Goal: Task Accomplishment & Management: Use online tool/utility

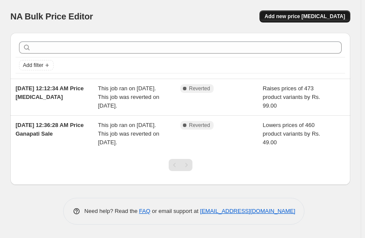
click at [314, 18] on span "Add new price [MEDICAL_DATA]" at bounding box center [305, 16] width 80 height 7
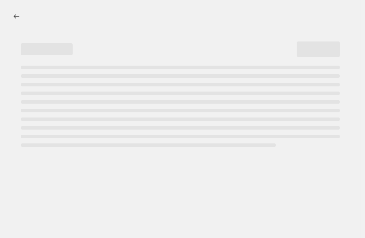
select select "percentage"
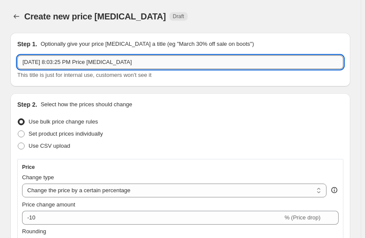
click at [136, 60] on input "[DATE] 8:03:25 PM Price [MEDICAL_DATA]" at bounding box center [180, 62] width 326 height 14
type input "[DATE] 8:03:25 PM [DATE] sale"
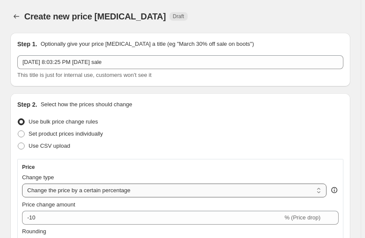
click at [142, 193] on select "Change the price to a certain amount Change the price by a certain amount Chang…" at bounding box center [174, 191] width 305 height 14
select select "by"
click at [22, 184] on select "Change the price to a certain amount Change the price by a certain amount Chang…" at bounding box center [174, 191] width 305 height 14
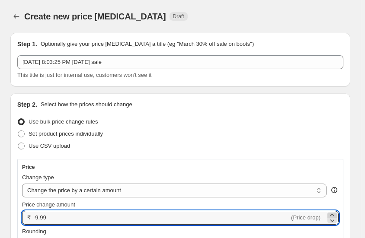
click at [334, 215] on icon at bounding box center [332, 215] width 4 height 2
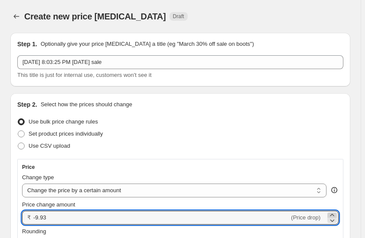
click at [334, 215] on icon at bounding box center [332, 215] width 4 height 2
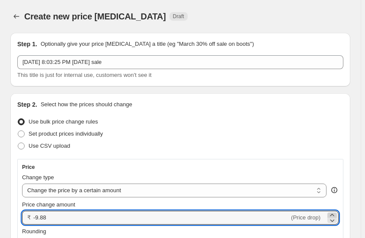
click at [334, 215] on icon at bounding box center [332, 215] width 4 height 2
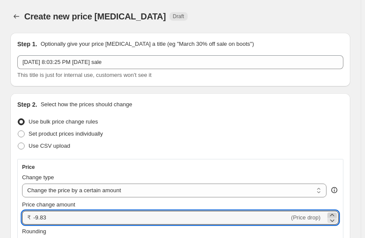
click at [334, 215] on icon at bounding box center [332, 215] width 4 height 2
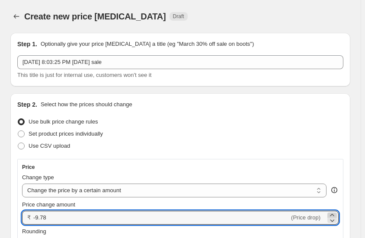
click at [334, 215] on icon at bounding box center [332, 215] width 4 height 2
drag, startPoint x: 51, startPoint y: 218, endPoint x: 22, endPoint y: 217, distance: 29.0
click at [22, 217] on div "₹ -9.75 (Price drop)" at bounding box center [180, 218] width 317 height 14
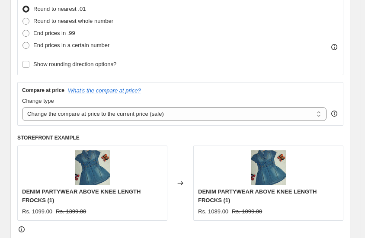
scroll to position [238, 0]
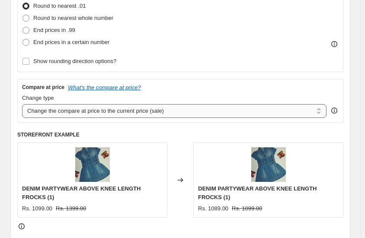
type input "99.00"
click at [203, 112] on select "Change the compare at price to the current price (sale) Change the compare at p…" at bounding box center [174, 111] width 305 height 14
select select "by"
click at [22, 104] on select "Change the compare at price to the current price (sale) Change the compare at p…" at bounding box center [174, 111] width 305 height 14
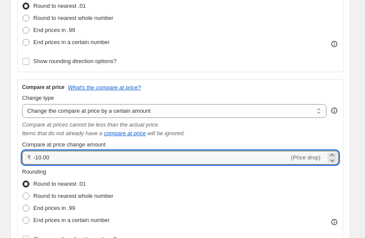
drag, startPoint x: 54, startPoint y: 157, endPoint x: 25, endPoint y: 157, distance: 29.0
click at [25, 157] on div "₹ -10.00 (Price drop)" at bounding box center [180, 158] width 317 height 14
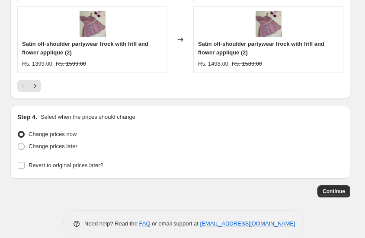
scroll to position [1015, 0]
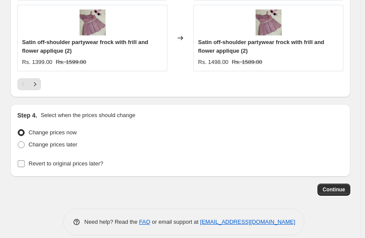
type input "199.00"
click at [22, 163] on input "Revert to original prices later?" at bounding box center [21, 163] width 7 height 7
checkbox input "true"
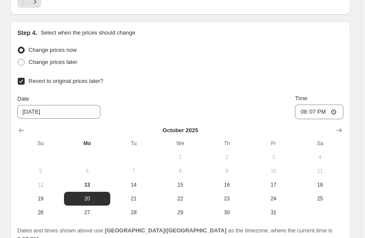
scroll to position [1121, 0]
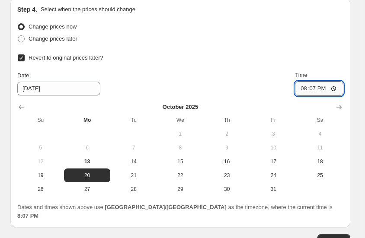
click at [310, 87] on input "20:07" at bounding box center [319, 88] width 48 height 15
type input "23:59"
click at [340, 237] on span "Continue" at bounding box center [334, 240] width 22 height 7
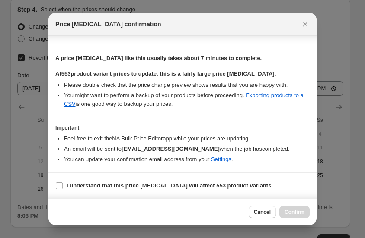
scroll to position [128, 0]
click at [59, 187] on input "I understand that this price [MEDICAL_DATA] will affect 553 product variants" at bounding box center [59, 186] width 7 height 7
checkbox input "true"
click at [290, 215] on span "Confirm" at bounding box center [295, 212] width 20 height 7
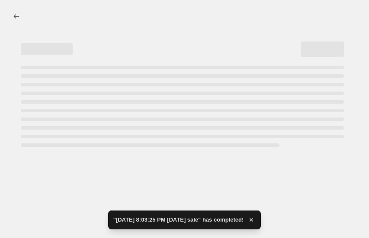
select select "by"
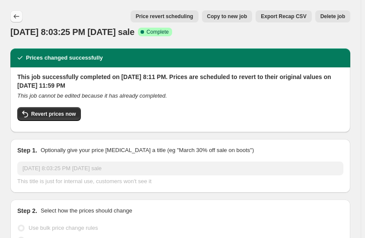
click at [15, 17] on icon "Price change jobs" at bounding box center [16, 16] width 9 height 9
